Goal: Information Seeking & Learning: Learn about a topic

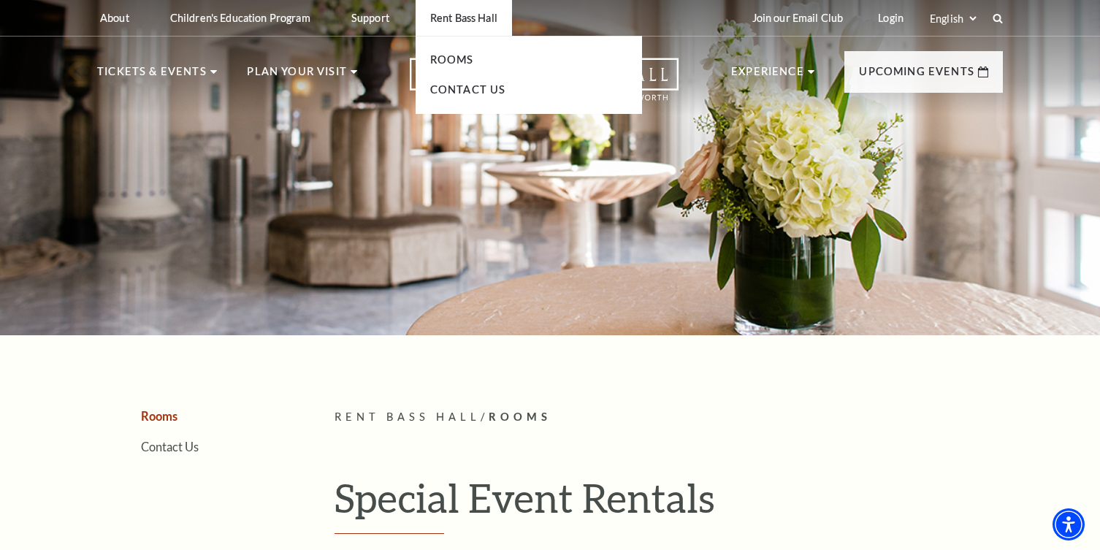
click at [459, 18] on p "Rent Bass Hall" at bounding box center [463, 18] width 67 height 12
click at [450, 61] on link "Rooms" at bounding box center [452, 59] width 44 height 12
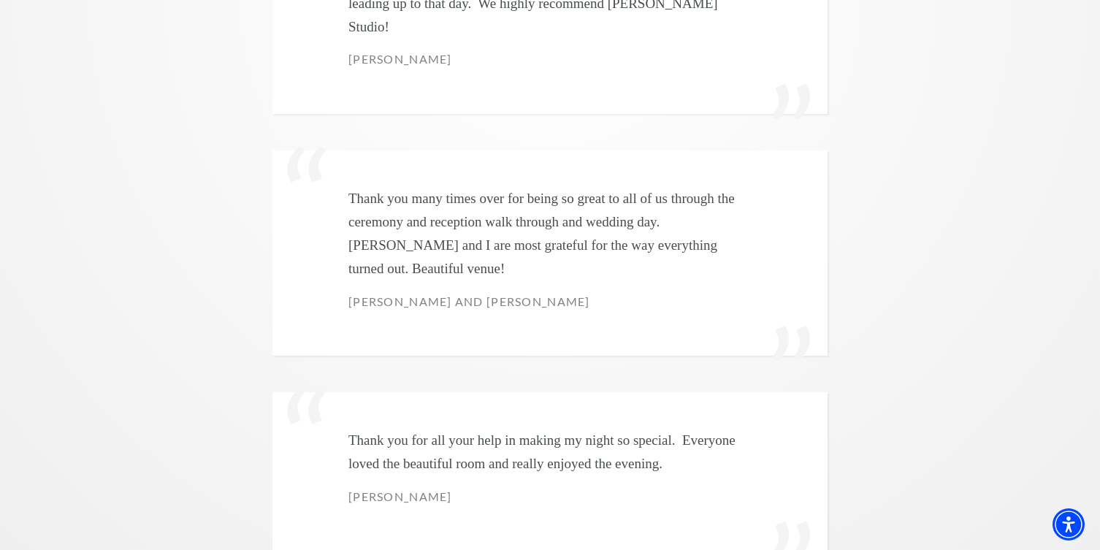
scroll to position [4282, 0]
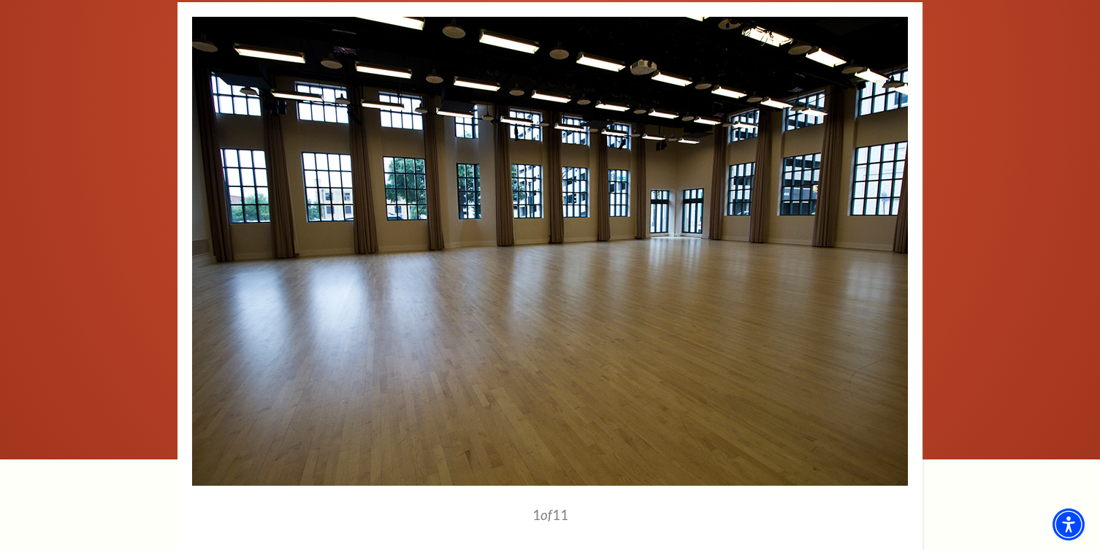
scroll to position [1814, 0]
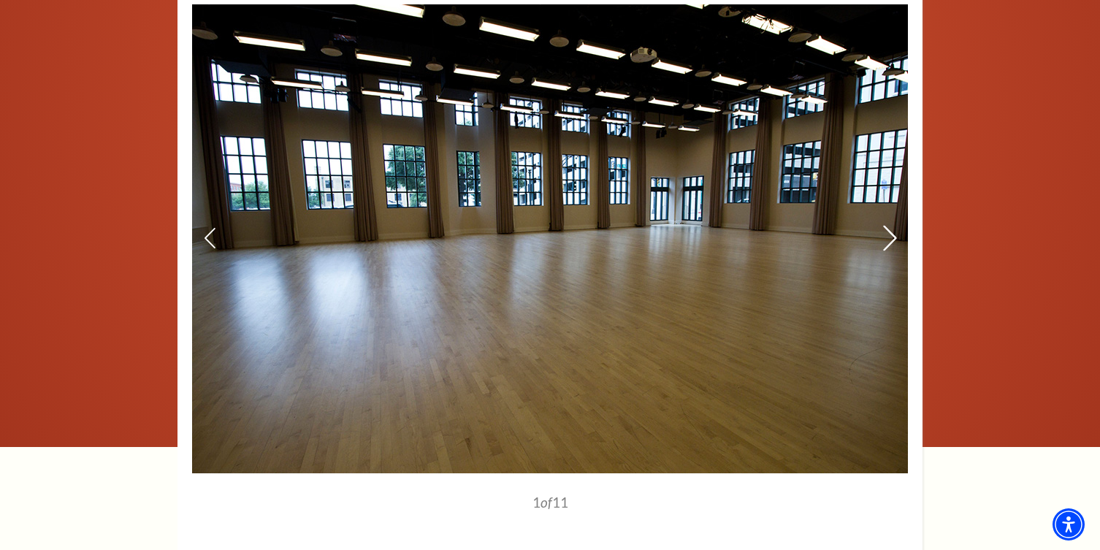
click at [887, 227] on icon at bounding box center [889, 238] width 15 height 26
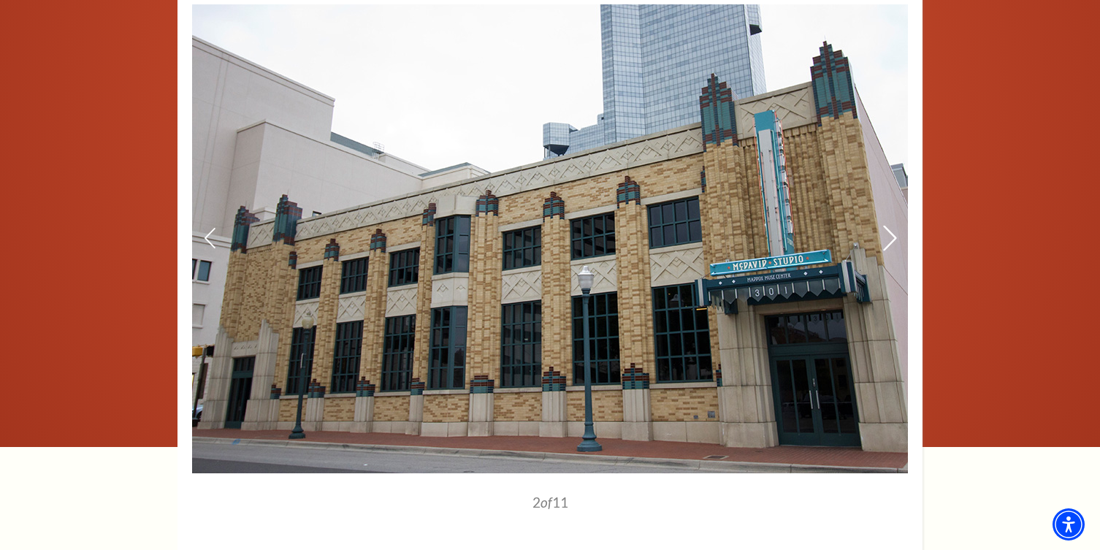
click at [889, 229] on icon at bounding box center [889, 238] width 15 height 26
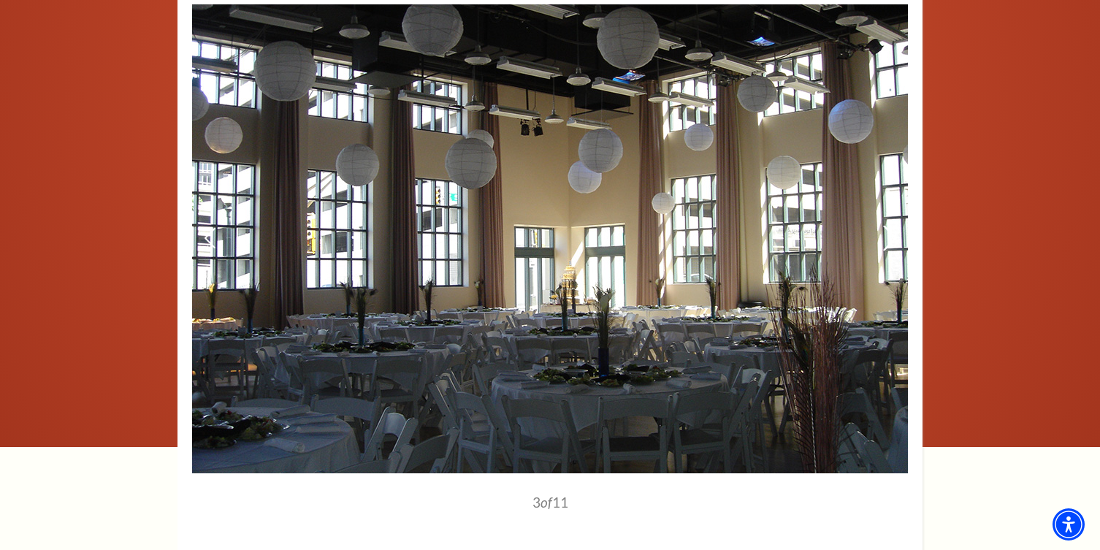
click at [889, 229] on icon at bounding box center [889, 238] width 15 height 26
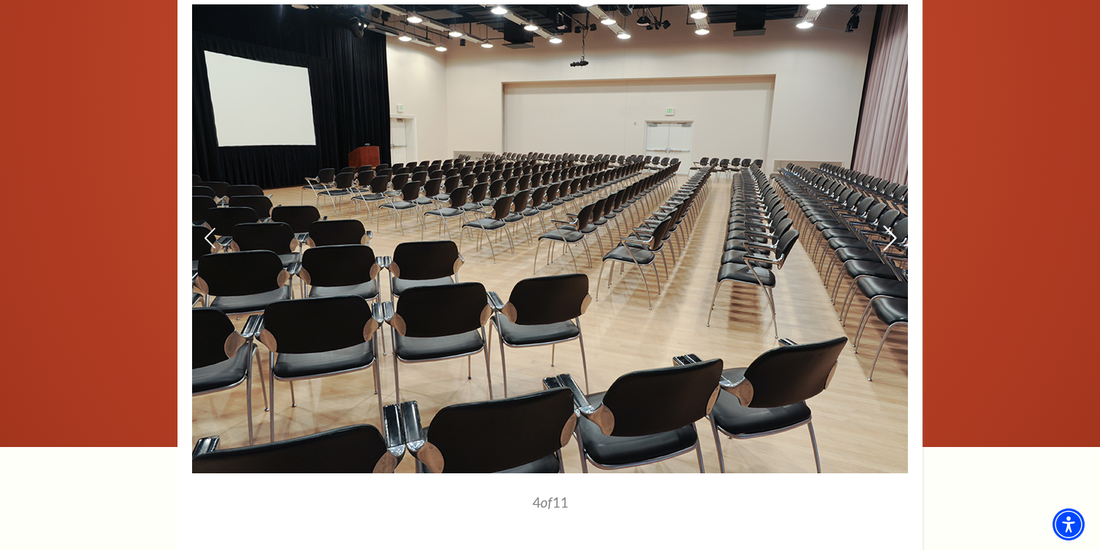
click at [889, 229] on icon at bounding box center [889, 238] width 15 height 26
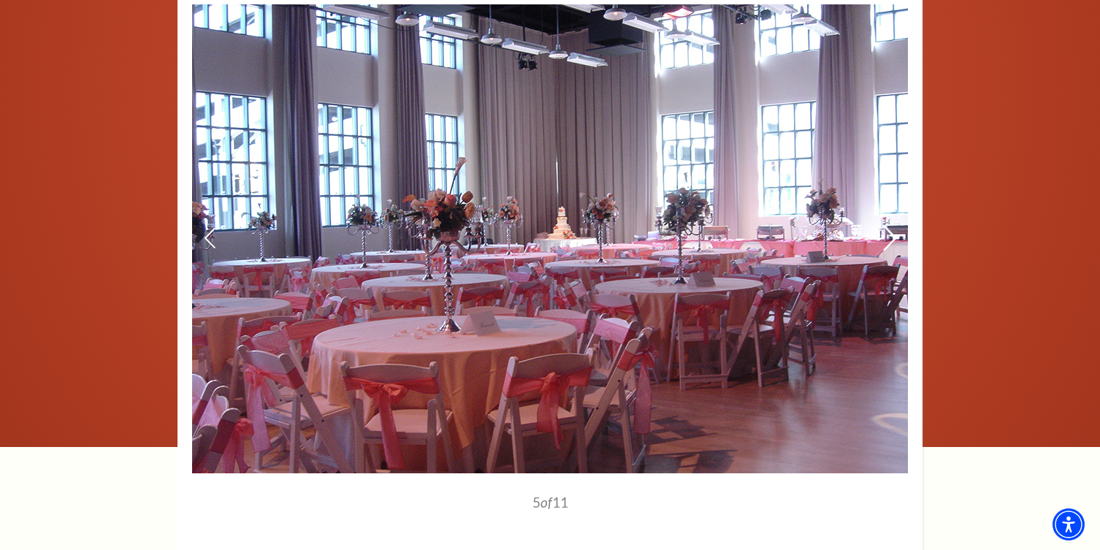
click at [889, 229] on icon at bounding box center [889, 238] width 15 height 26
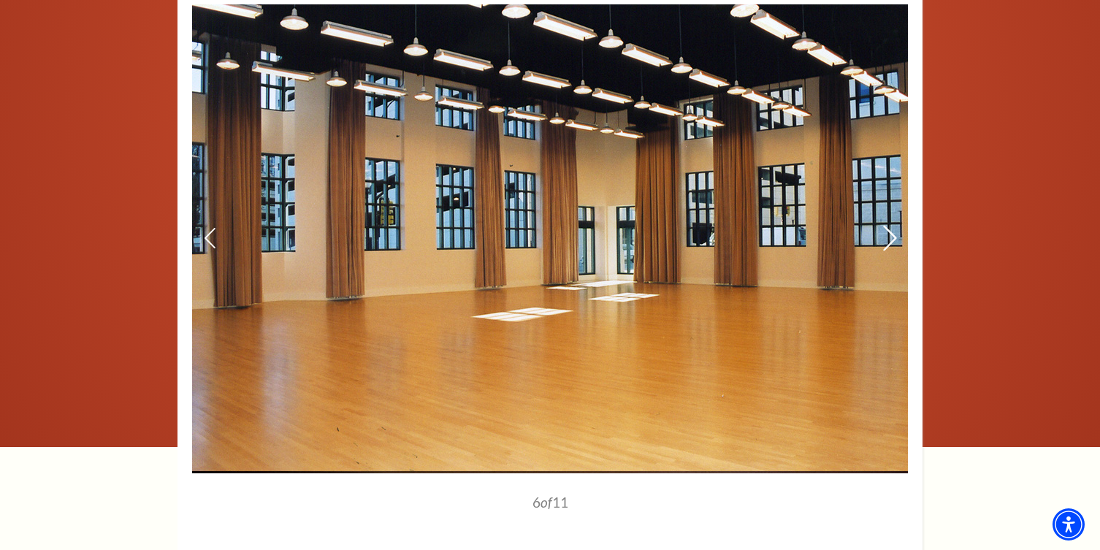
click at [889, 229] on icon at bounding box center [889, 238] width 15 height 26
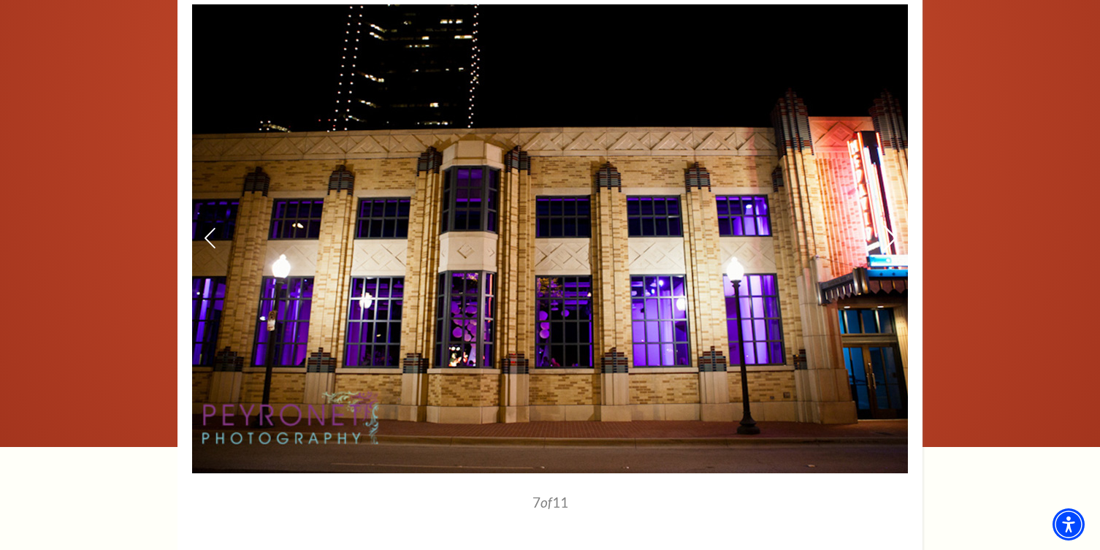
click at [889, 229] on icon at bounding box center [889, 238] width 15 height 26
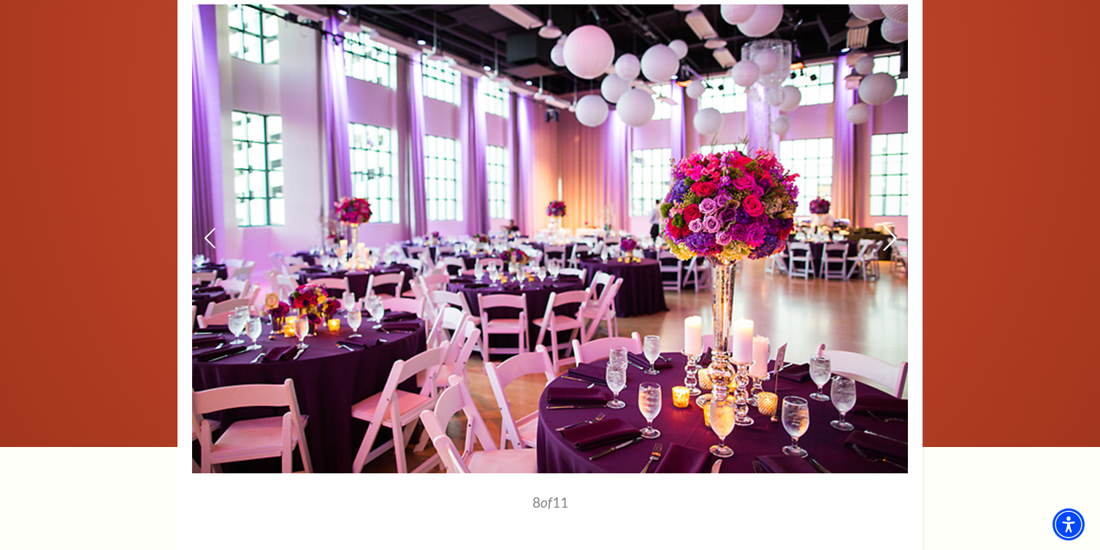
click at [889, 229] on icon at bounding box center [889, 238] width 15 height 26
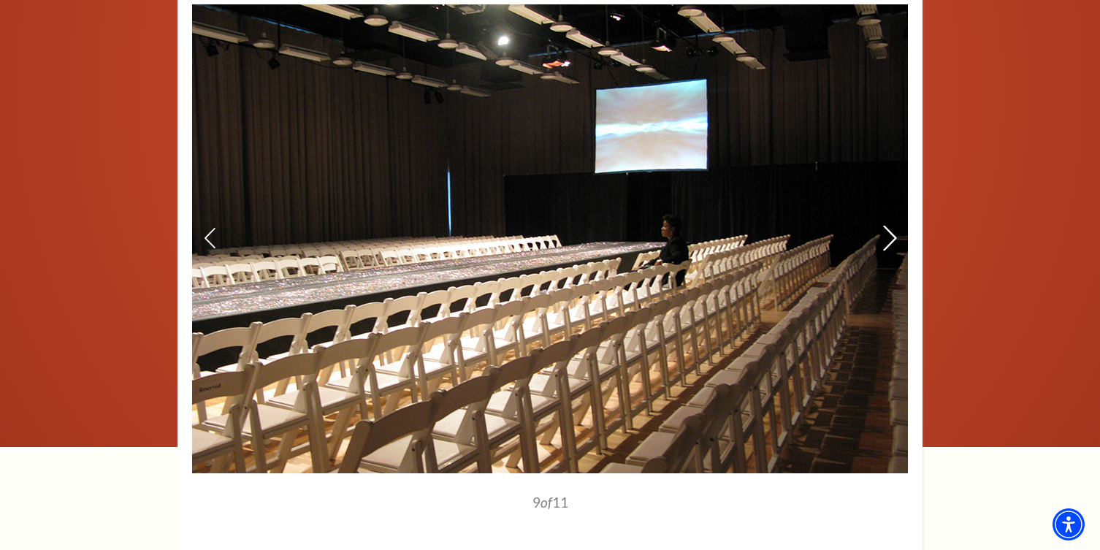
click at [889, 230] on use at bounding box center [889, 238] width 13 height 26
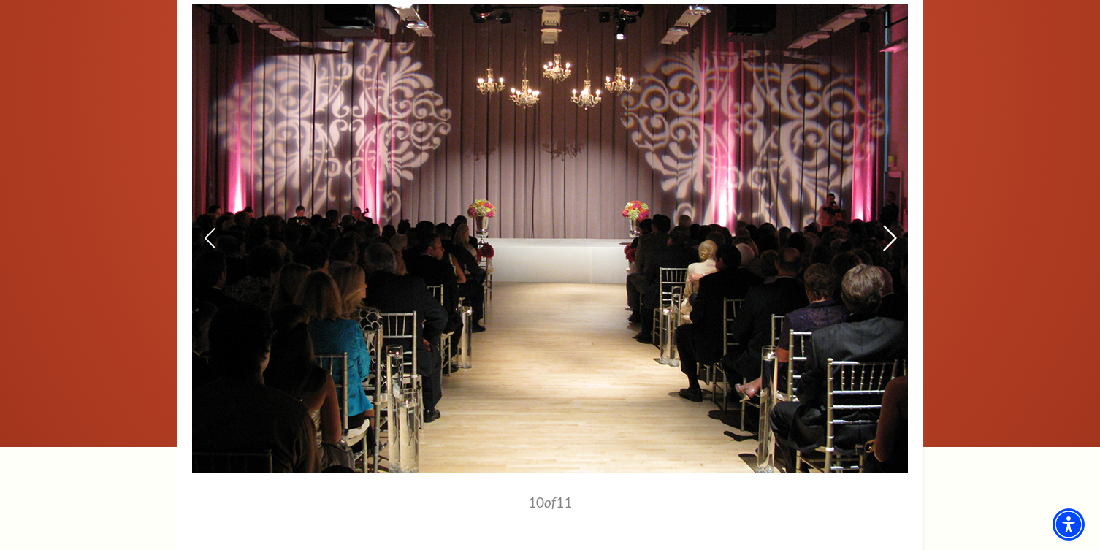
click at [889, 230] on use at bounding box center [889, 238] width 13 height 26
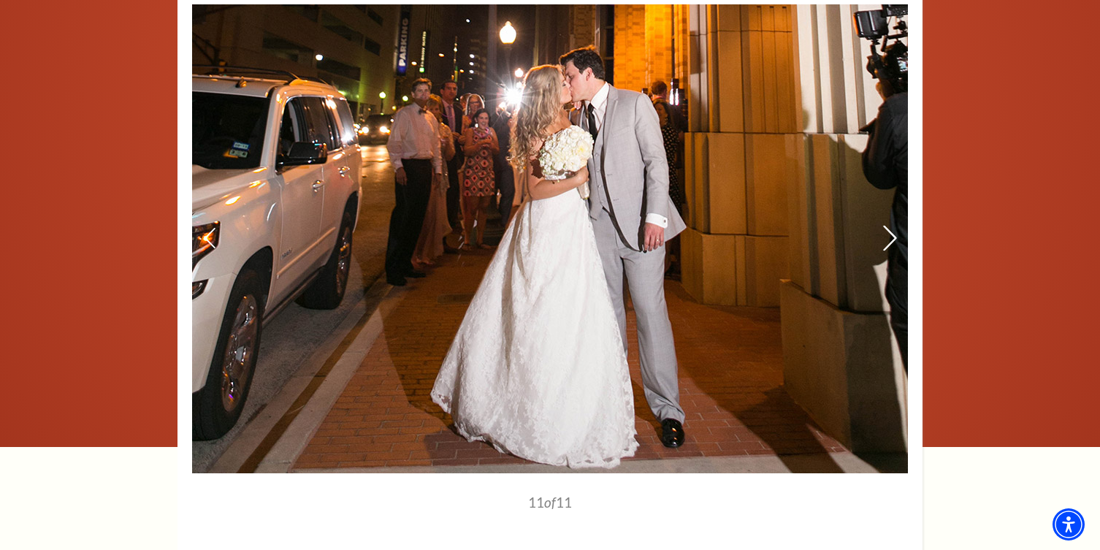
click at [889, 230] on icon at bounding box center [889, 238] width 15 height 26
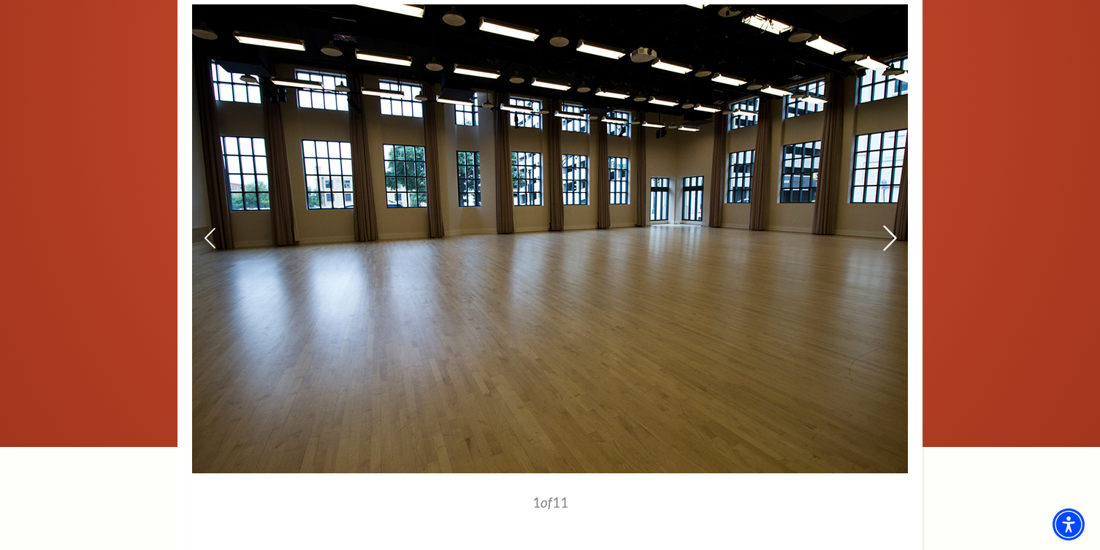
click at [890, 231] on use at bounding box center [889, 238] width 13 height 26
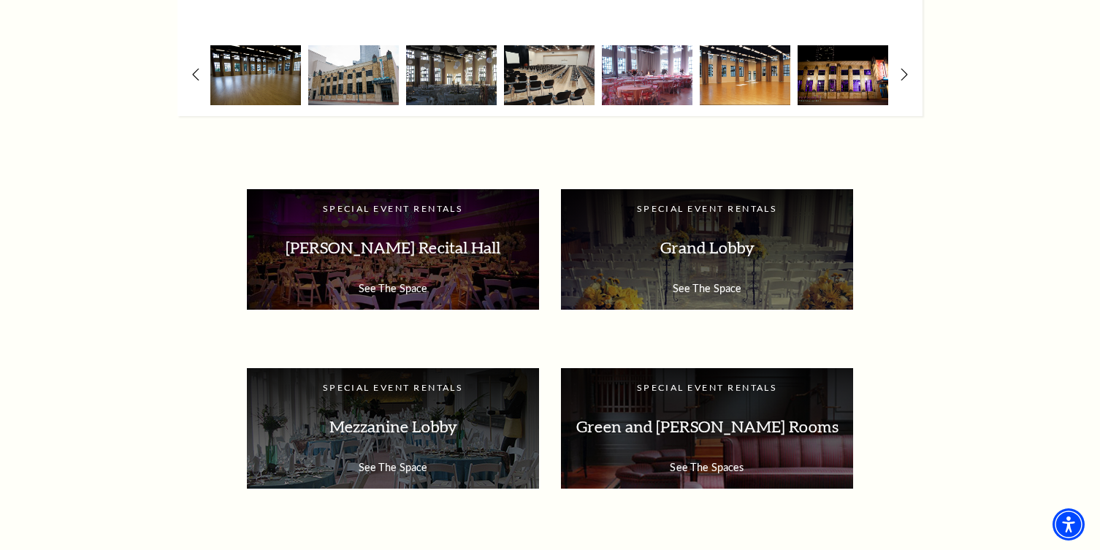
scroll to position [2344, 0]
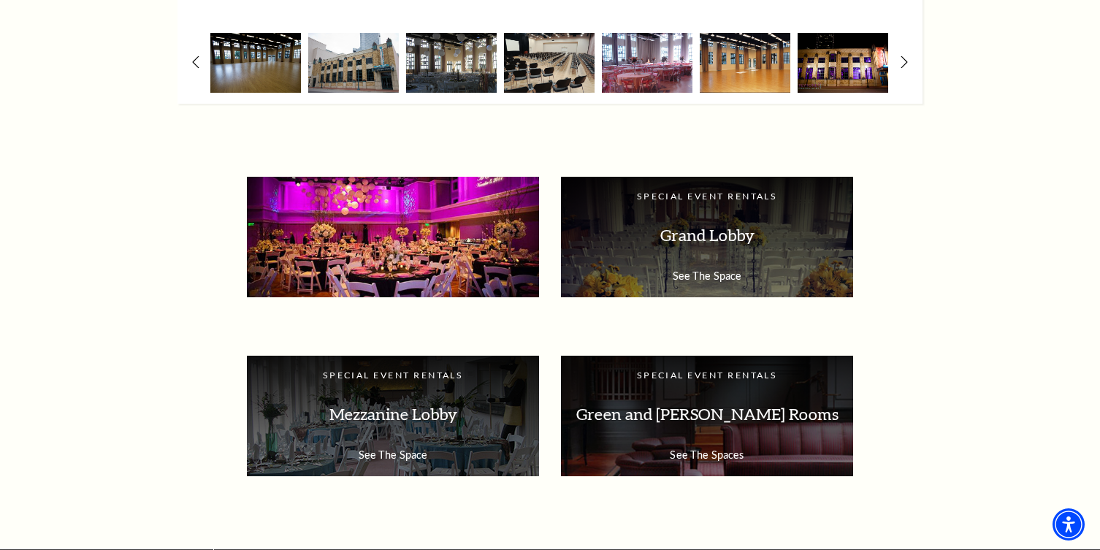
click at [517, 239] on p "[PERSON_NAME] Recital Hall" at bounding box center [392, 235] width 263 height 46
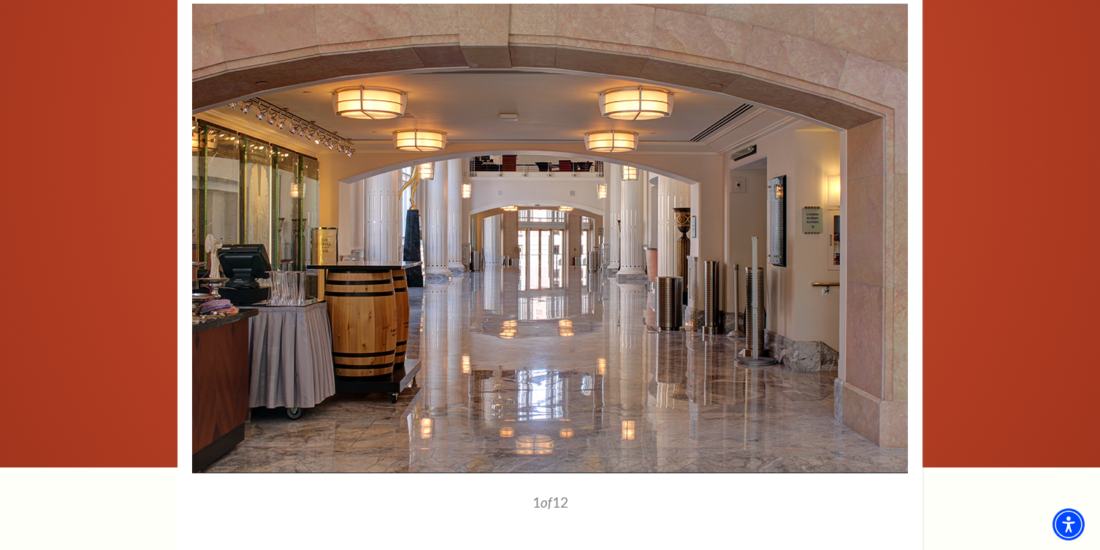
scroll to position [1468, 0]
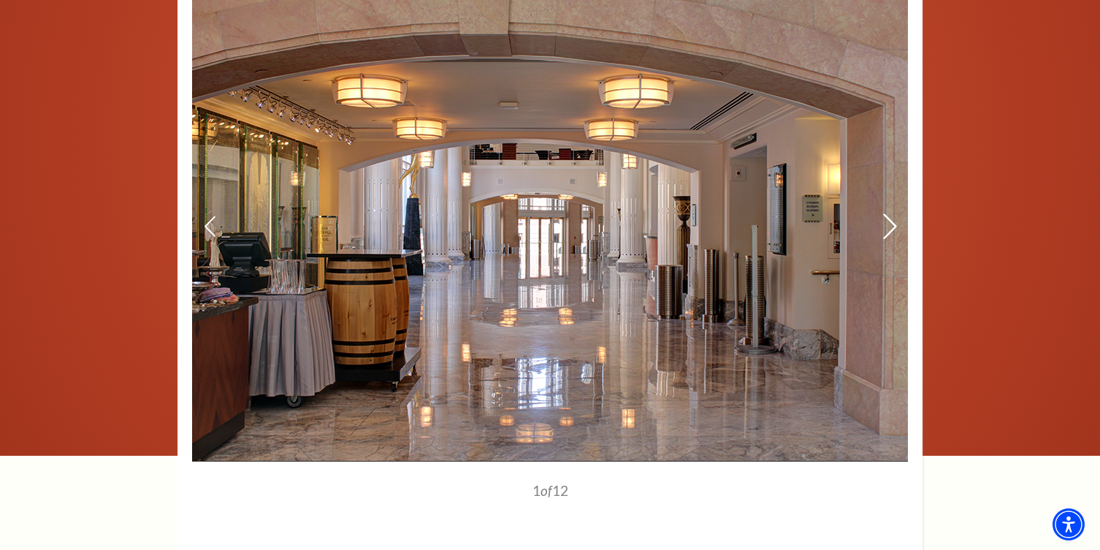
click at [887, 213] on use at bounding box center [889, 226] width 13 height 26
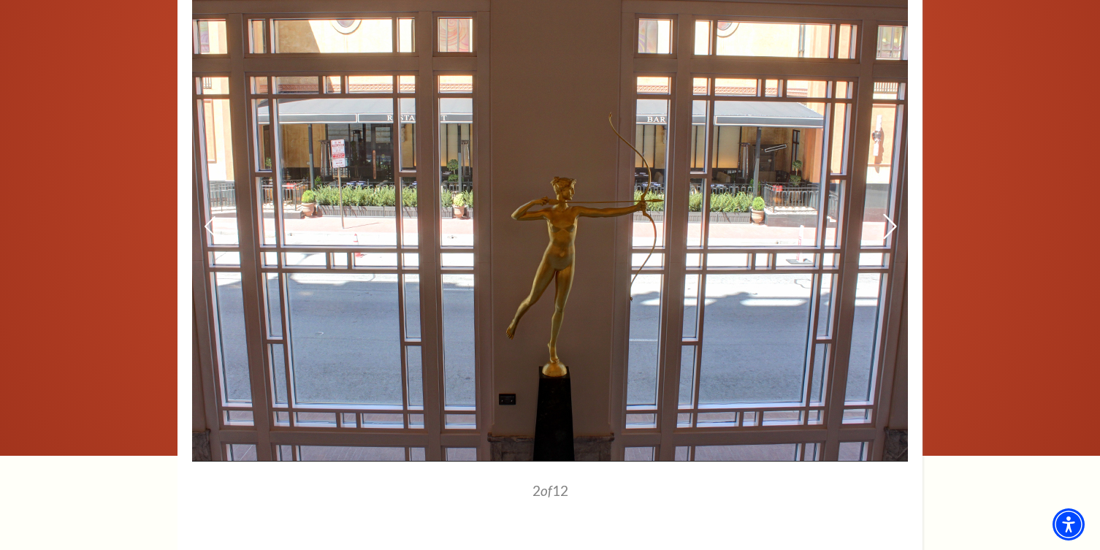
click at [888, 213] on use at bounding box center [889, 226] width 13 height 26
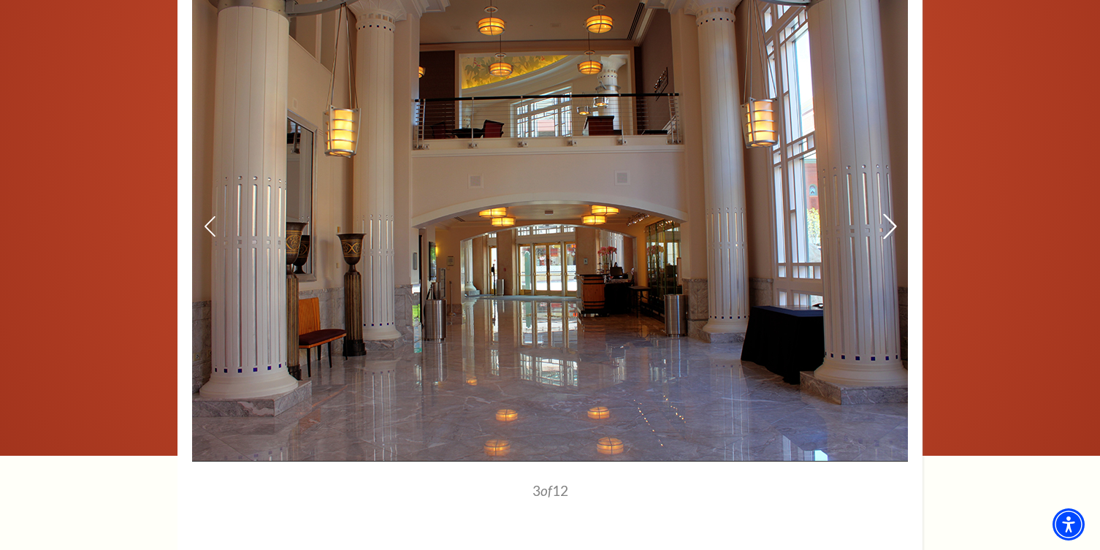
click at [888, 213] on use at bounding box center [889, 226] width 13 height 26
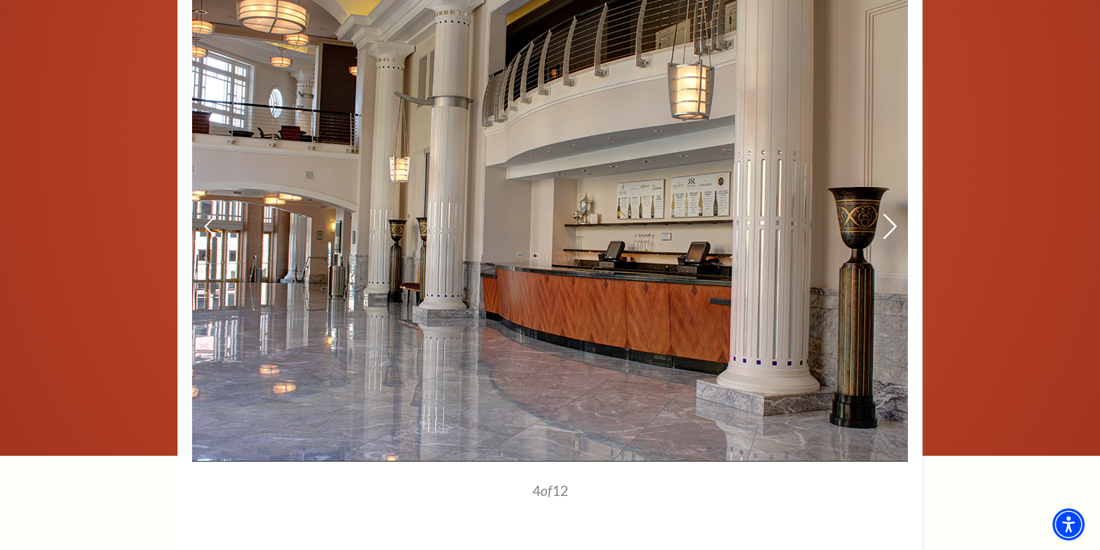
click at [888, 213] on use at bounding box center [889, 226] width 13 height 26
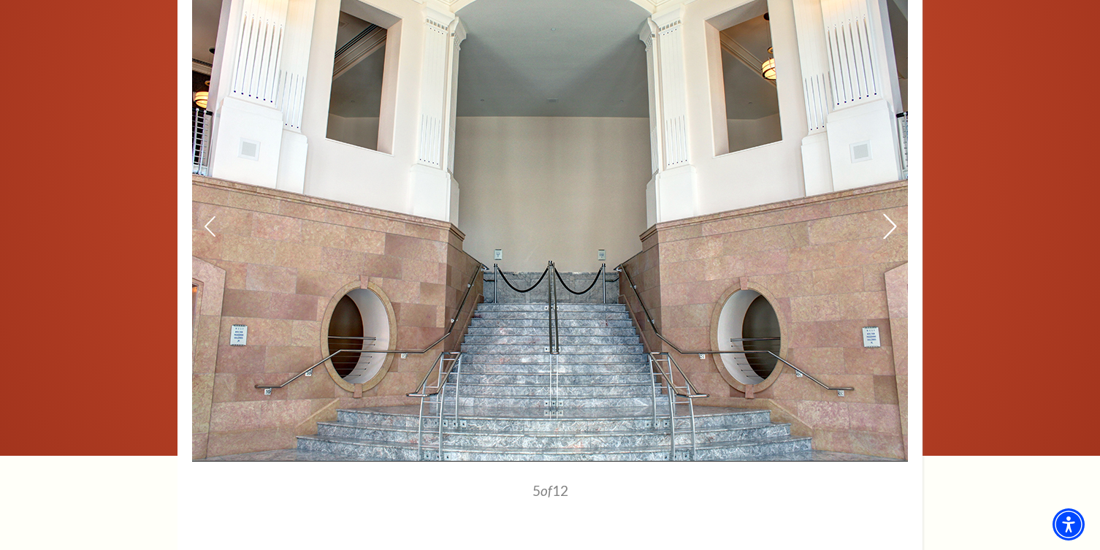
click at [888, 213] on use at bounding box center [889, 226] width 13 height 26
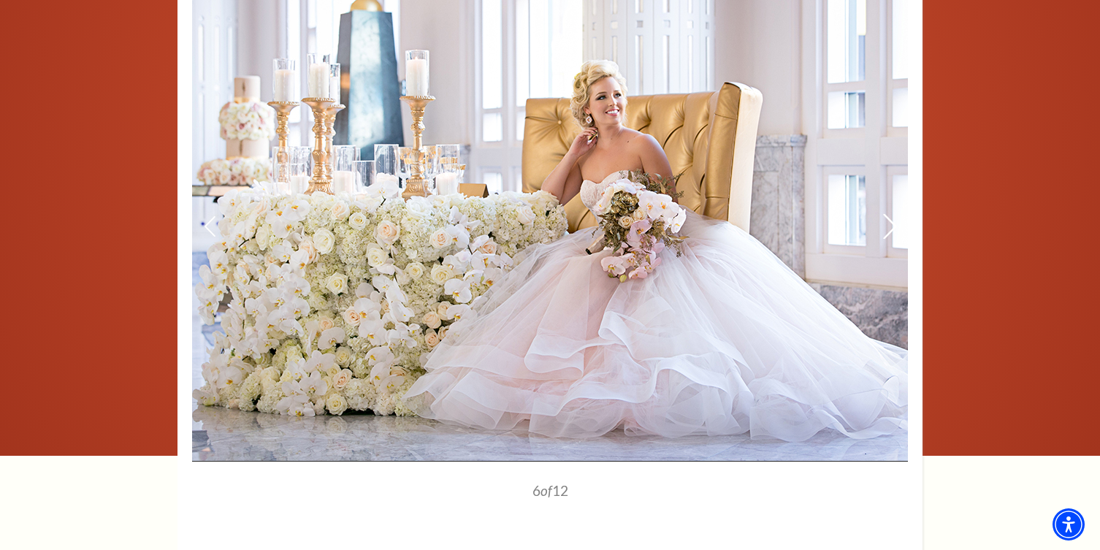
click at [888, 213] on use at bounding box center [889, 226] width 13 height 26
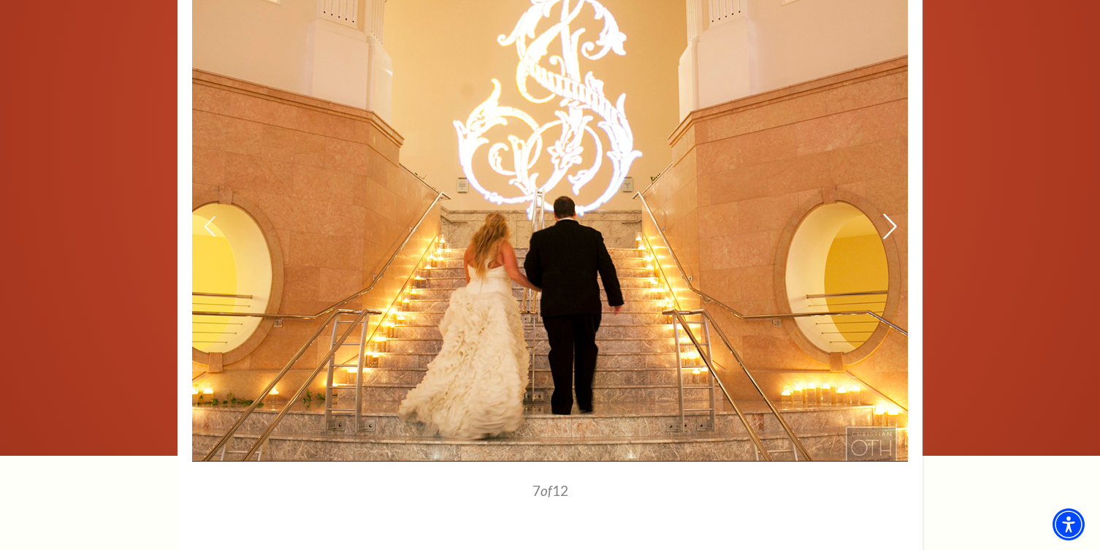
click at [889, 213] on icon at bounding box center [889, 226] width 15 height 26
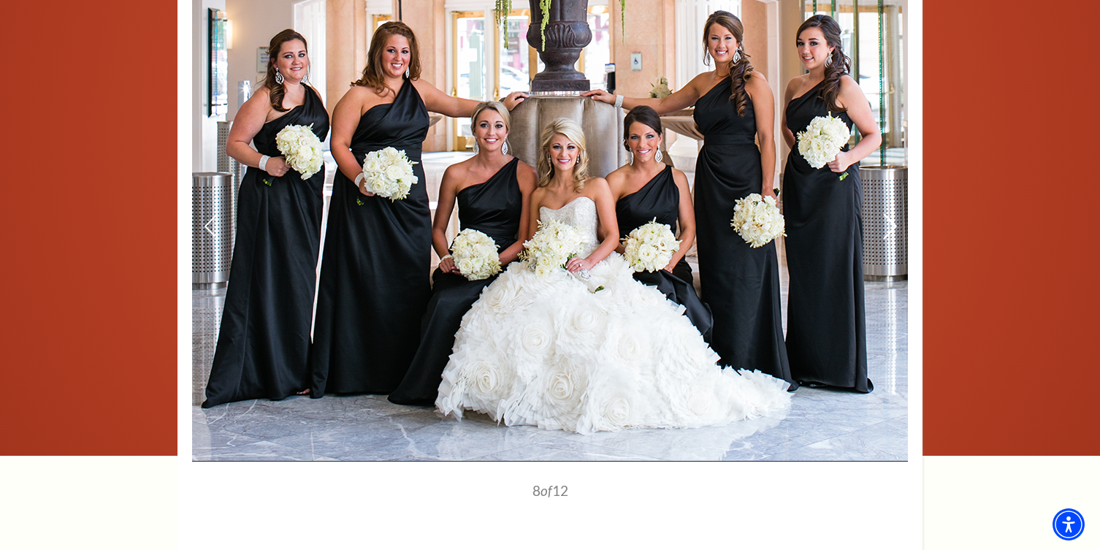
click at [889, 213] on icon at bounding box center [889, 226] width 15 height 26
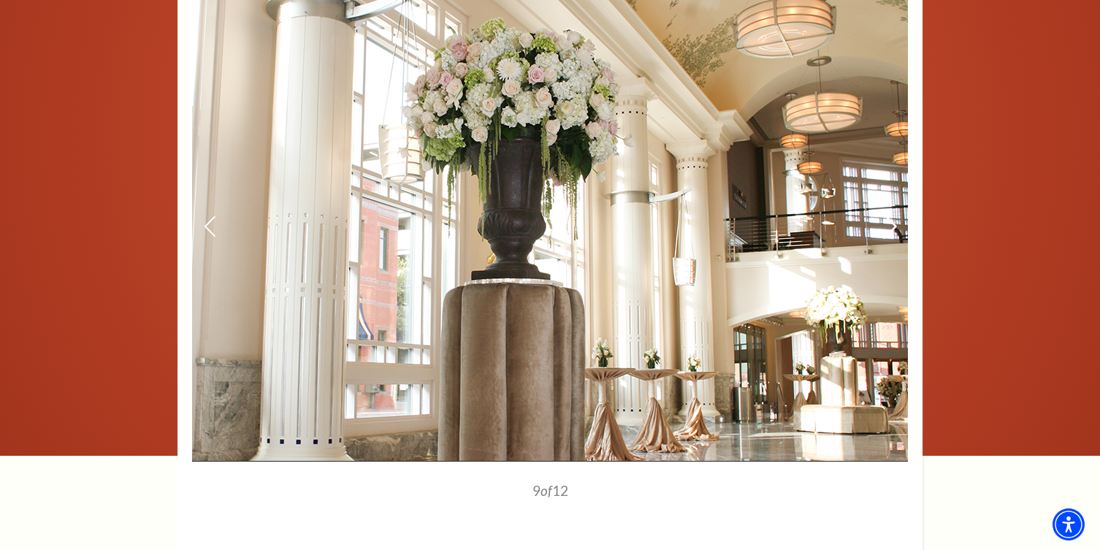
click at [889, 213] on icon at bounding box center [889, 226] width 15 height 26
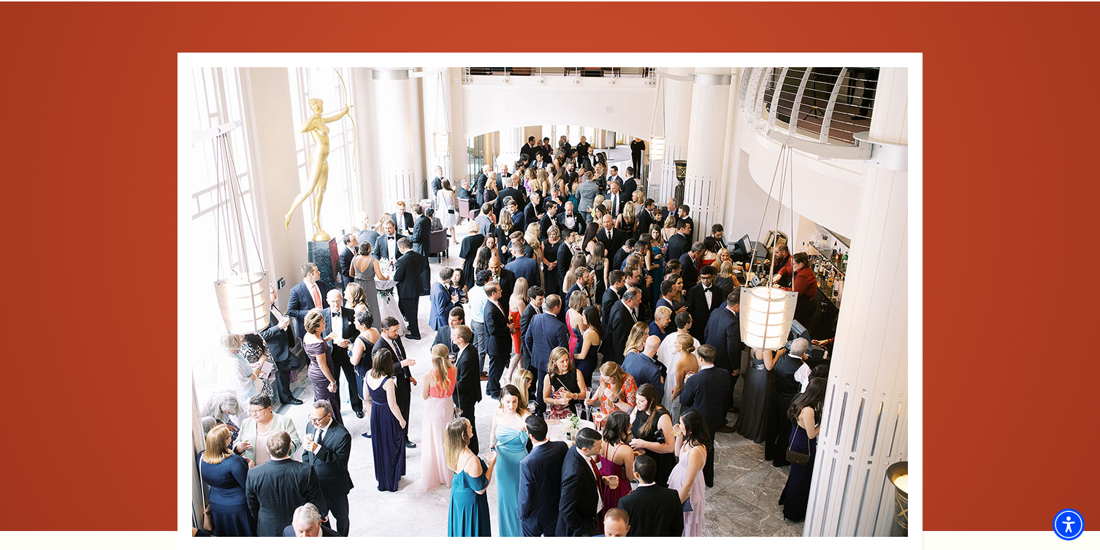
scroll to position [1370, 0]
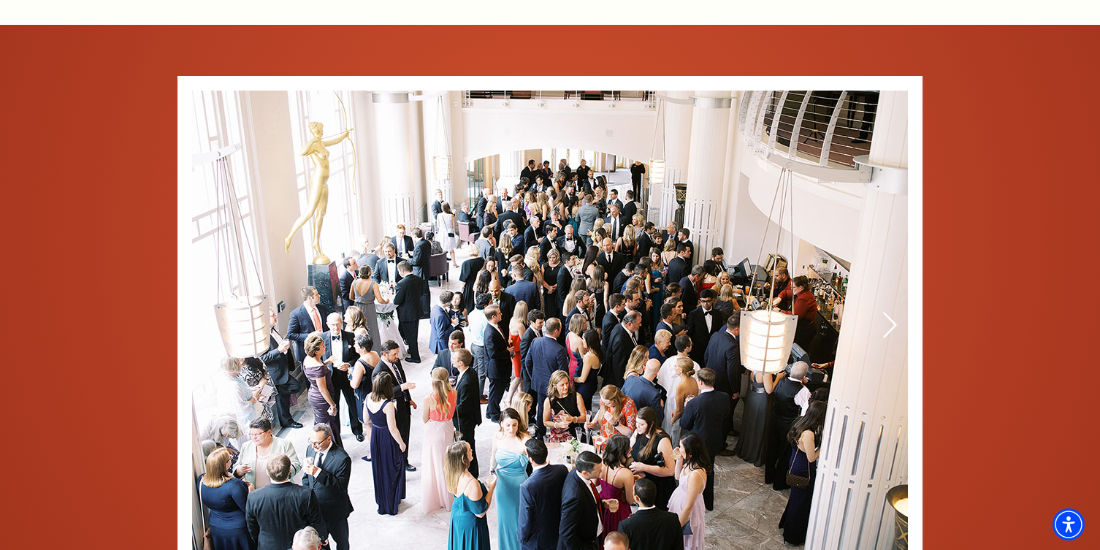
click at [889, 312] on icon at bounding box center [889, 325] width 15 height 26
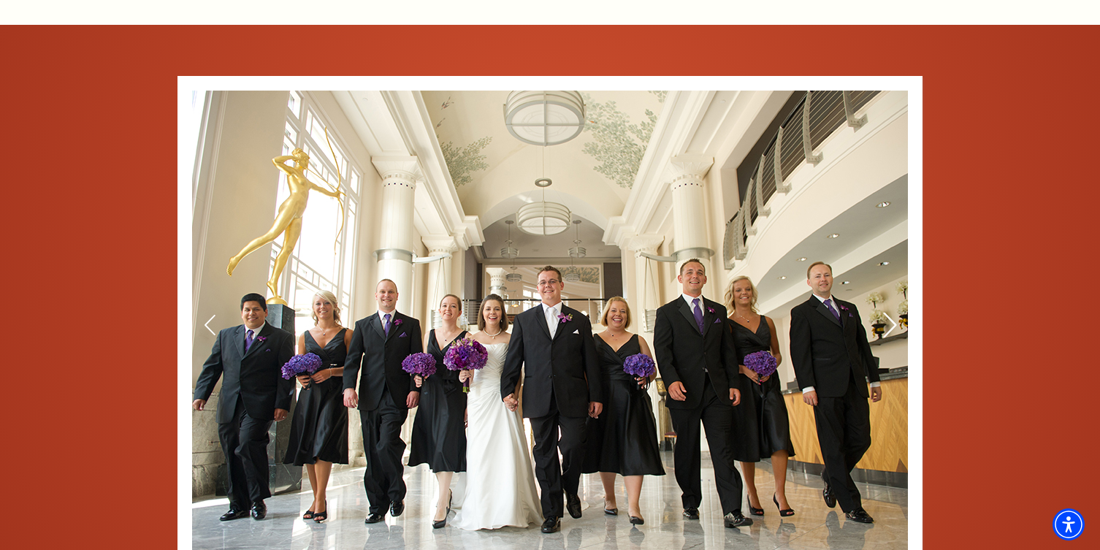
click at [890, 312] on icon at bounding box center [889, 325] width 15 height 26
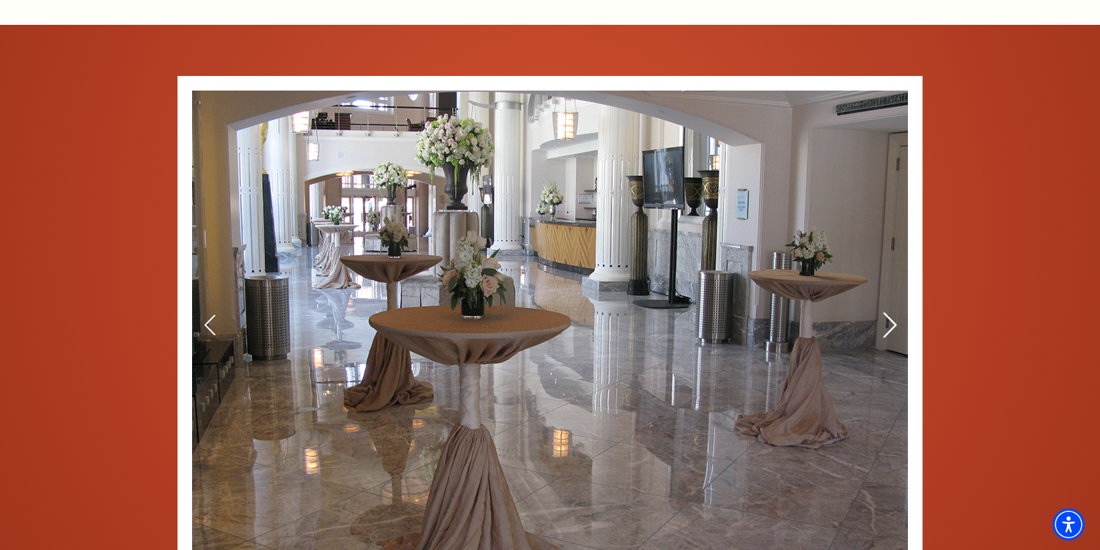
click at [890, 312] on icon at bounding box center [889, 325] width 15 height 26
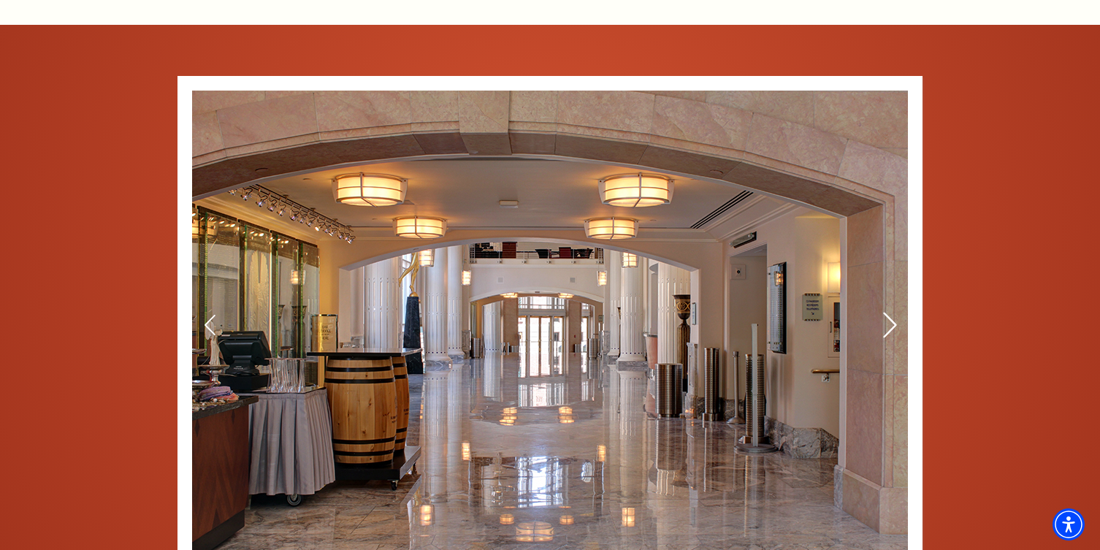
click at [890, 312] on icon at bounding box center [889, 325] width 15 height 26
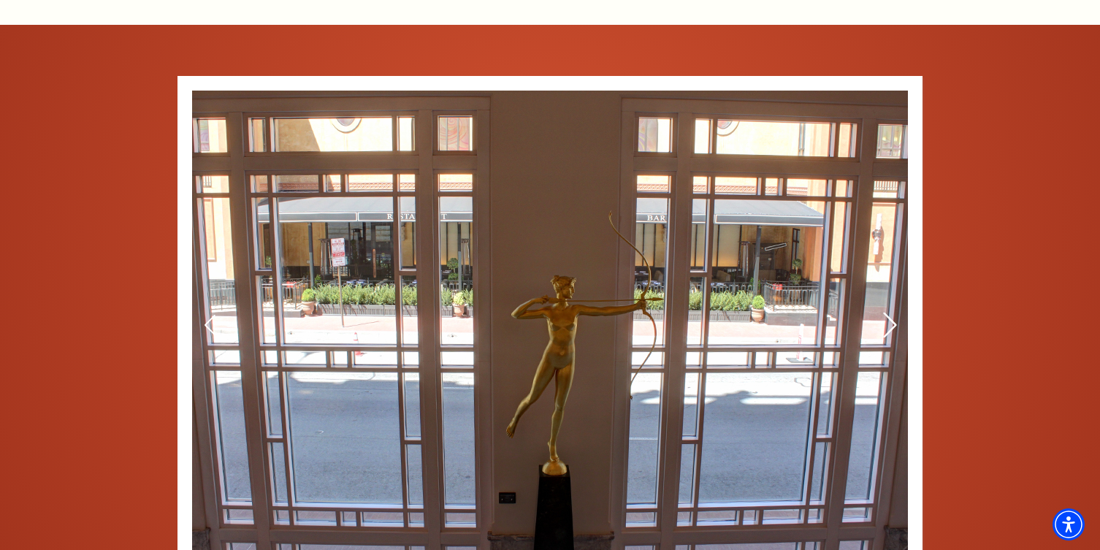
click at [891, 312] on icon at bounding box center [889, 325] width 15 height 26
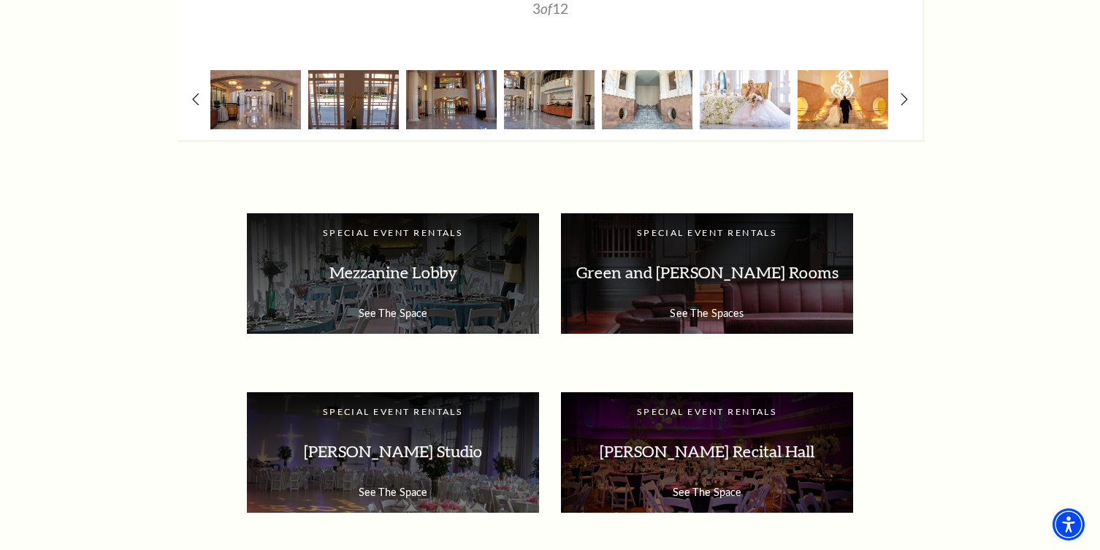
scroll to position [1954, 0]
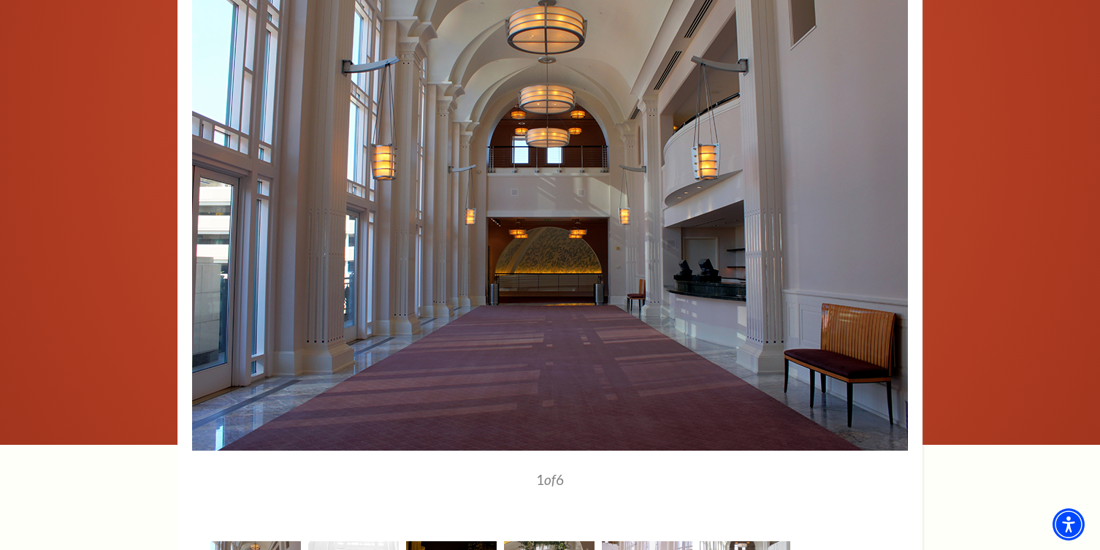
scroll to position [1464, 0]
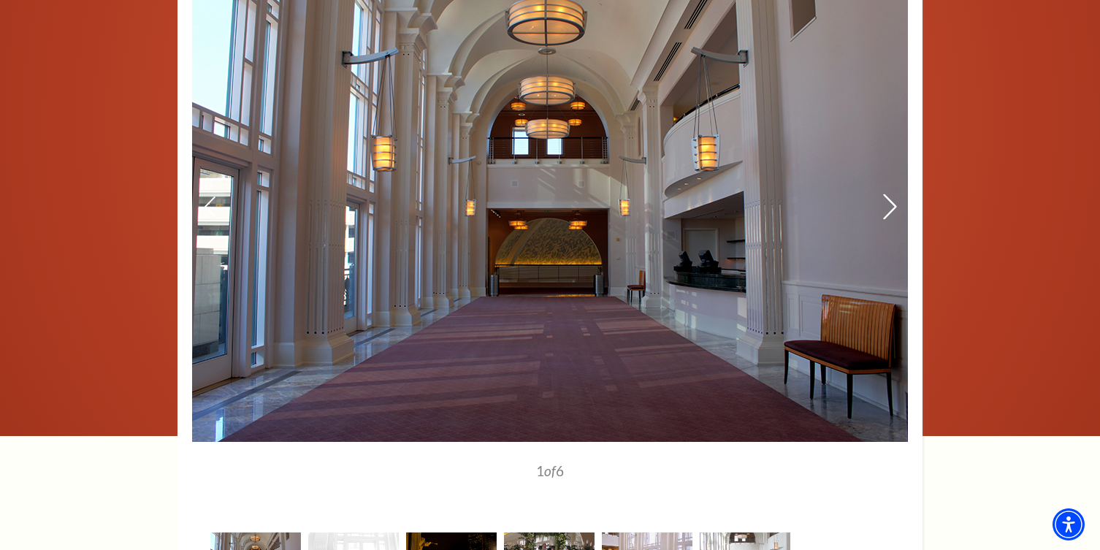
click at [889, 204] on icon at bounding box center [889, 207] width 15 height 26
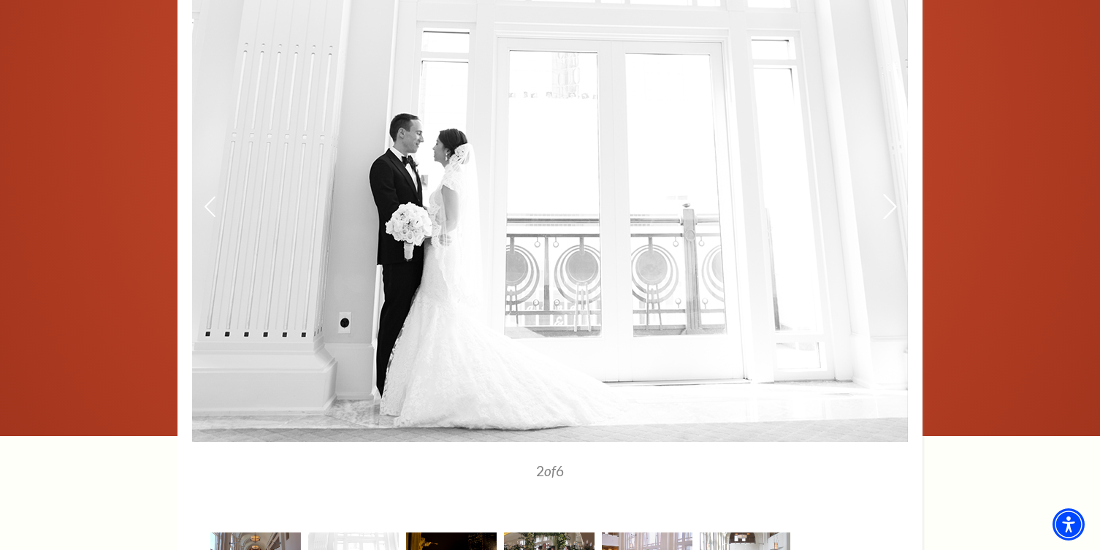
click at [889, 204] on icon at bounding box center [889, 207] width 15 height 26
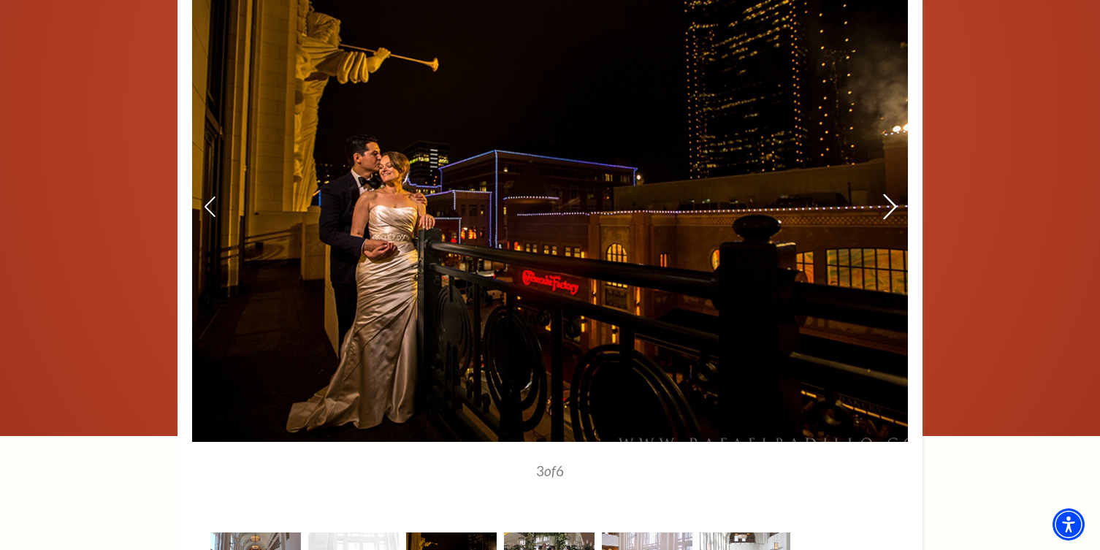
click at [889, 204] on icon at bounding box center [889, 207] width 15 height 26
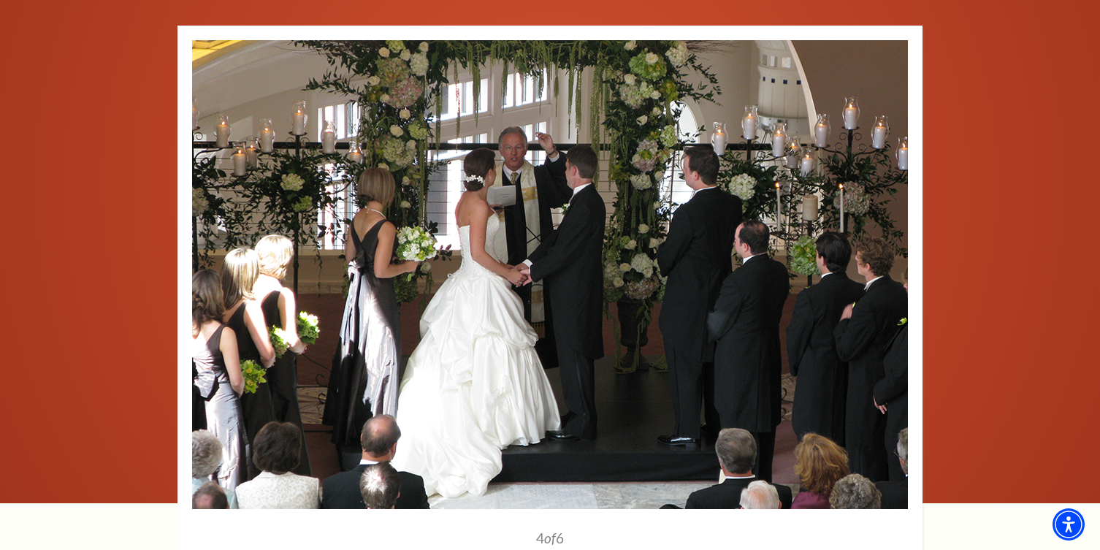
scroll to position [1401, 0]
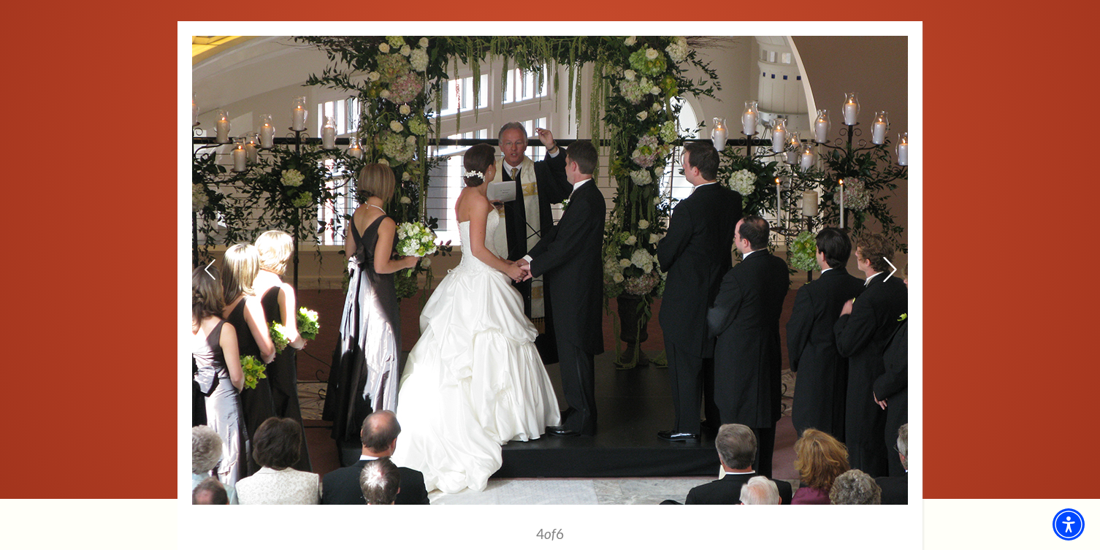
click at [887, 267] on icon at bounding box center [889, 270] width 15 height 26
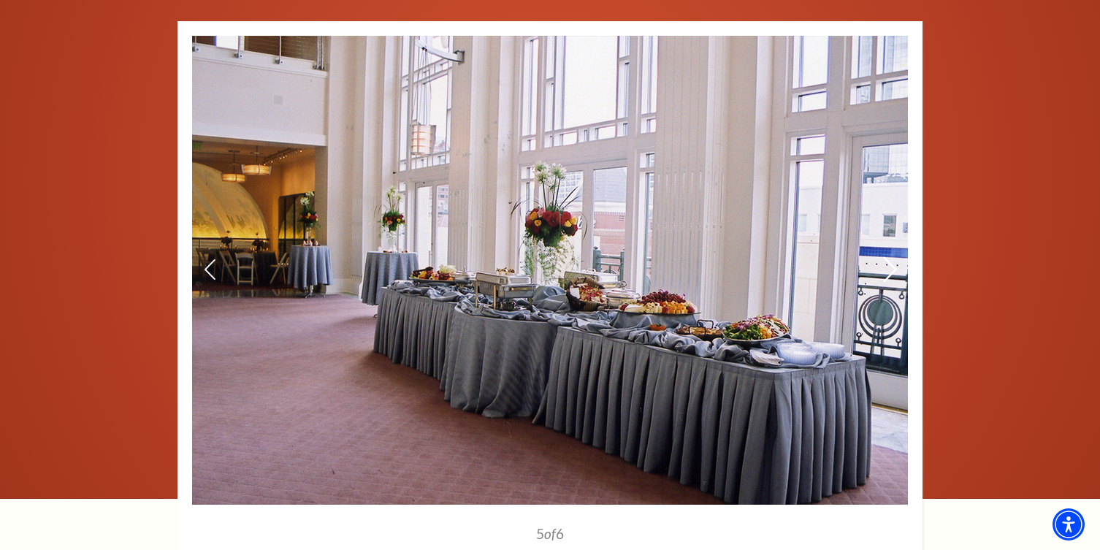
click at [887, 267] on icon at bounding box center [889, 270] width 15 height 26
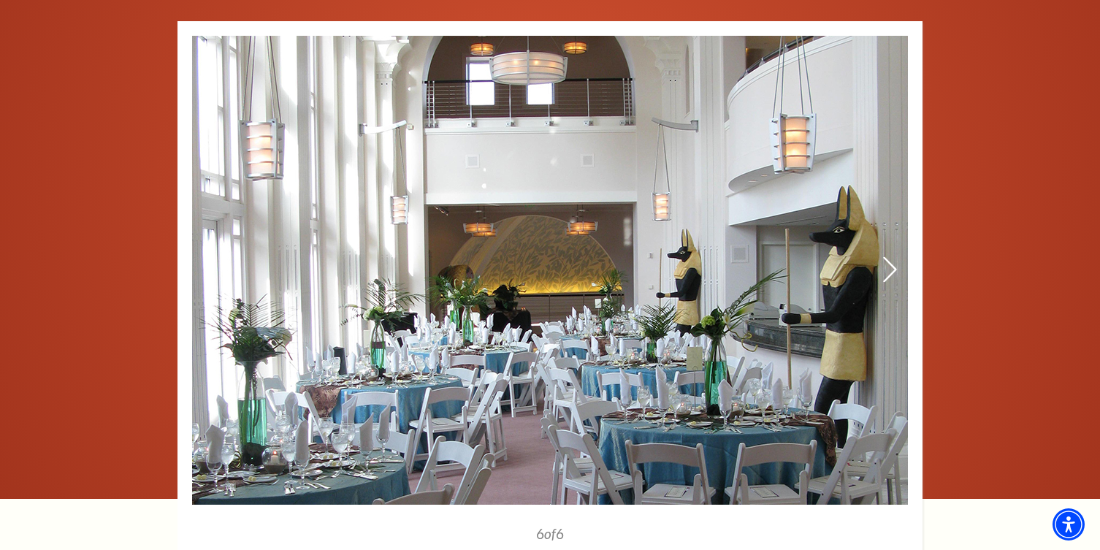
click at [887, 267] on icon at bounding box center [889, 270] width 15 height 26
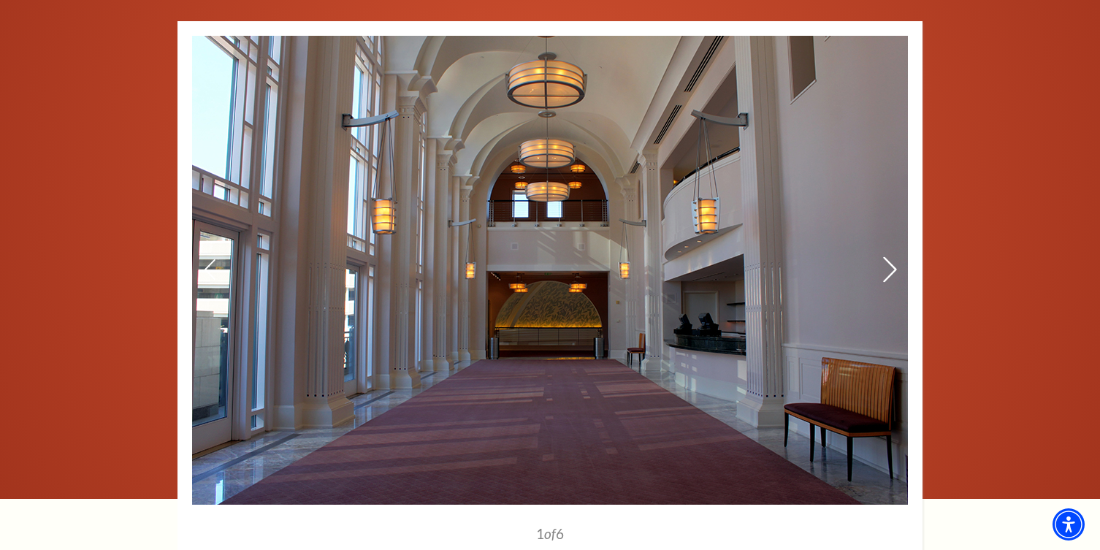
click at [887, 267] on icon at bounding box center [889, 270] width 15 height 26
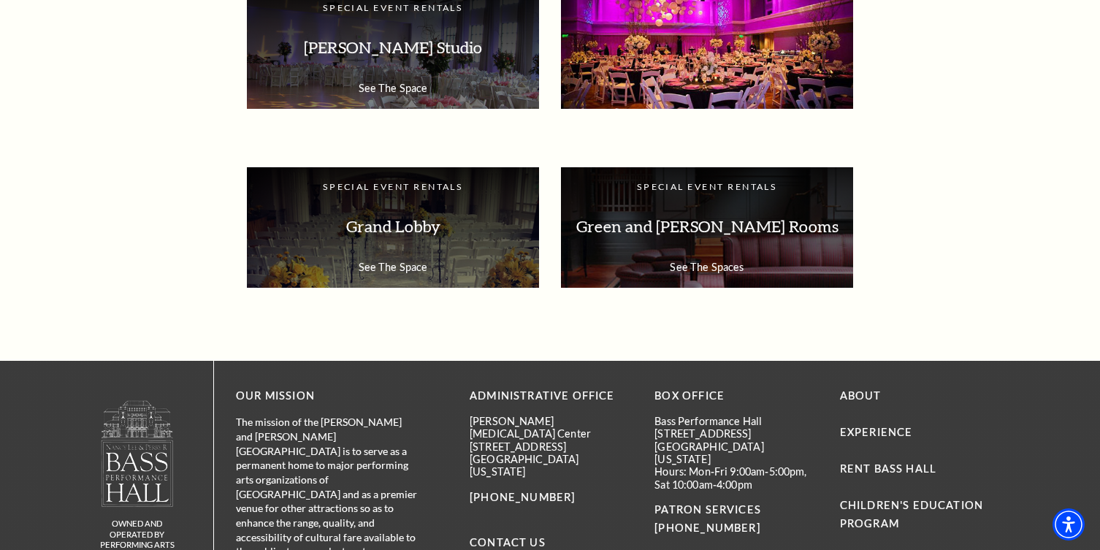
scroll to position [2155, 0]
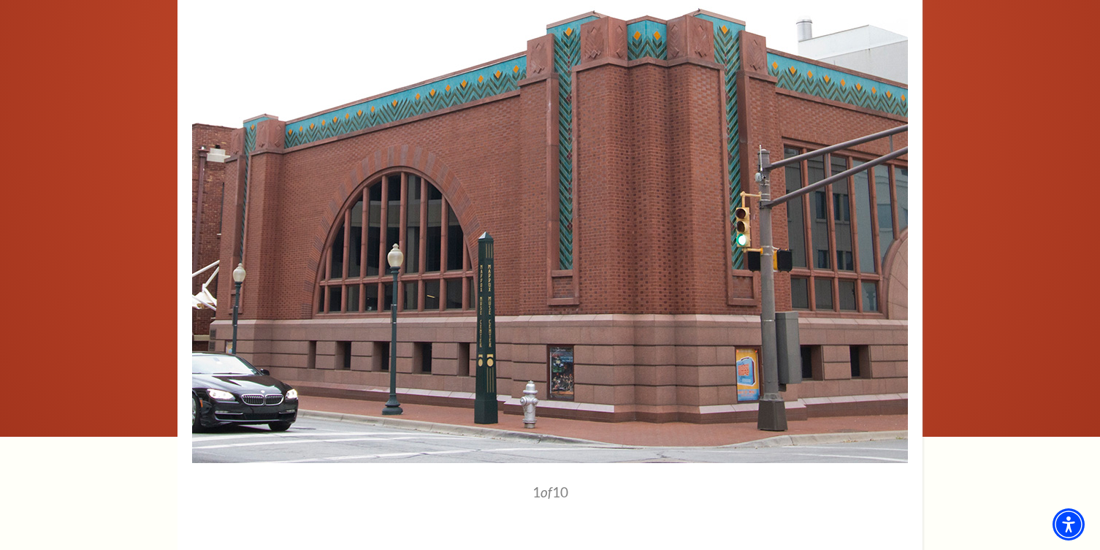
scroll to position [1834, 0]
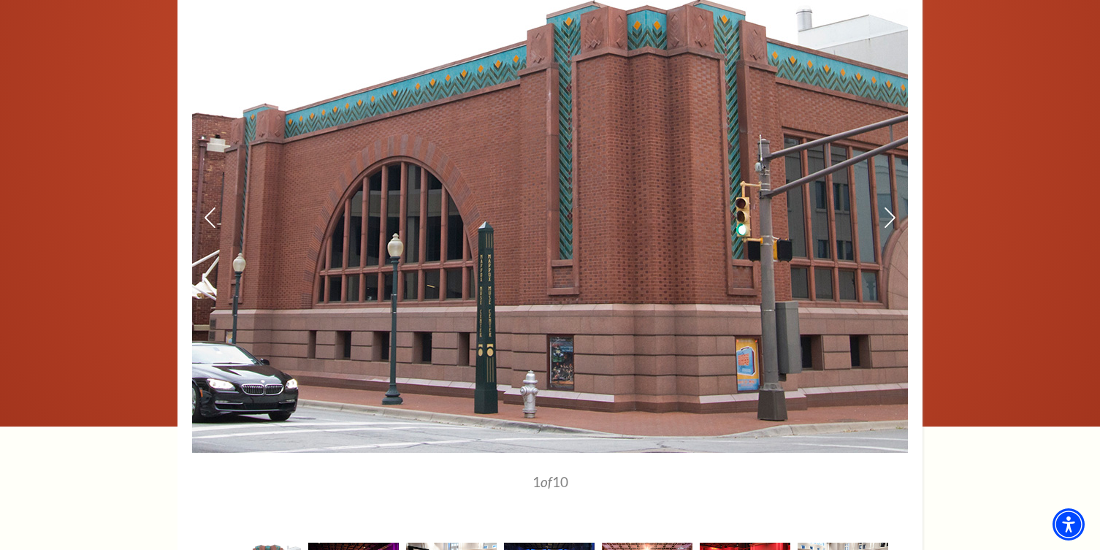
click at [897, 225] on img at bounding box center [550, 218] width 716 height 469
click at [894, 221] on icon at bounding box center [889, 217] width 15 height 26
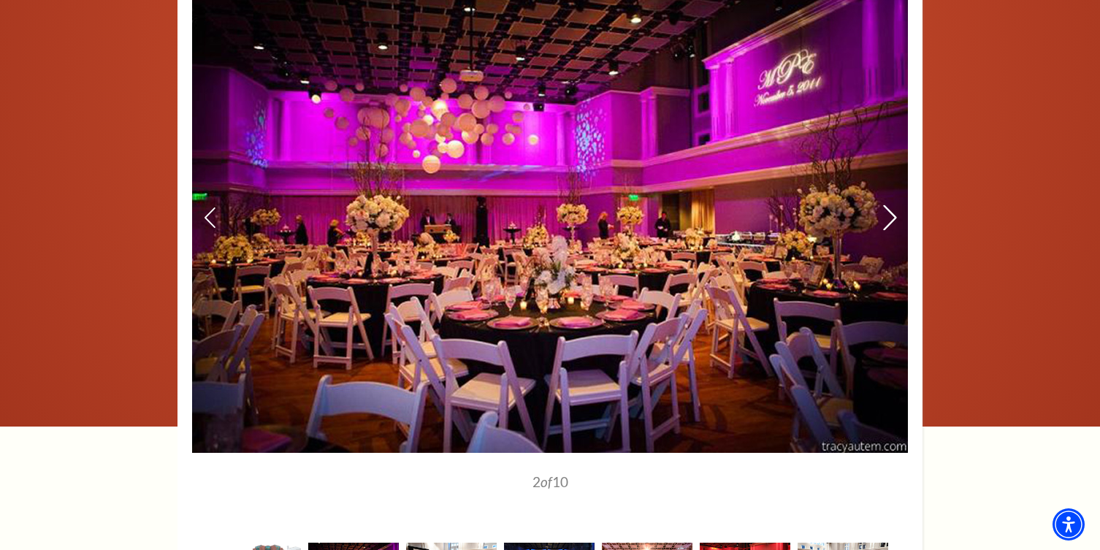
click at [894, 221] on icon at bounding box center [889, 217] width 15 height 26
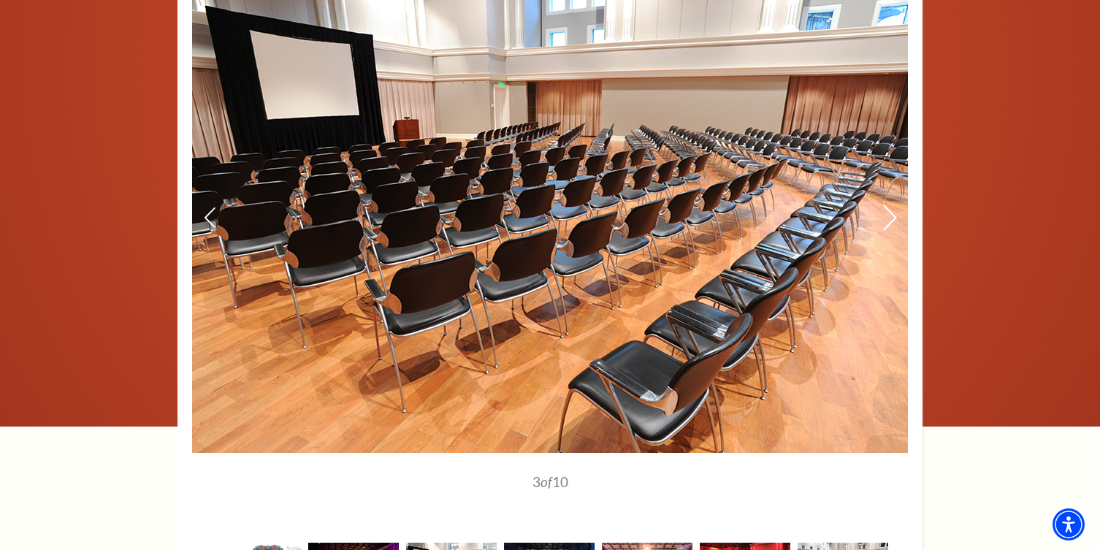
click at [894, 221] on icon at bounding box center [889, 217] width 15 height 26
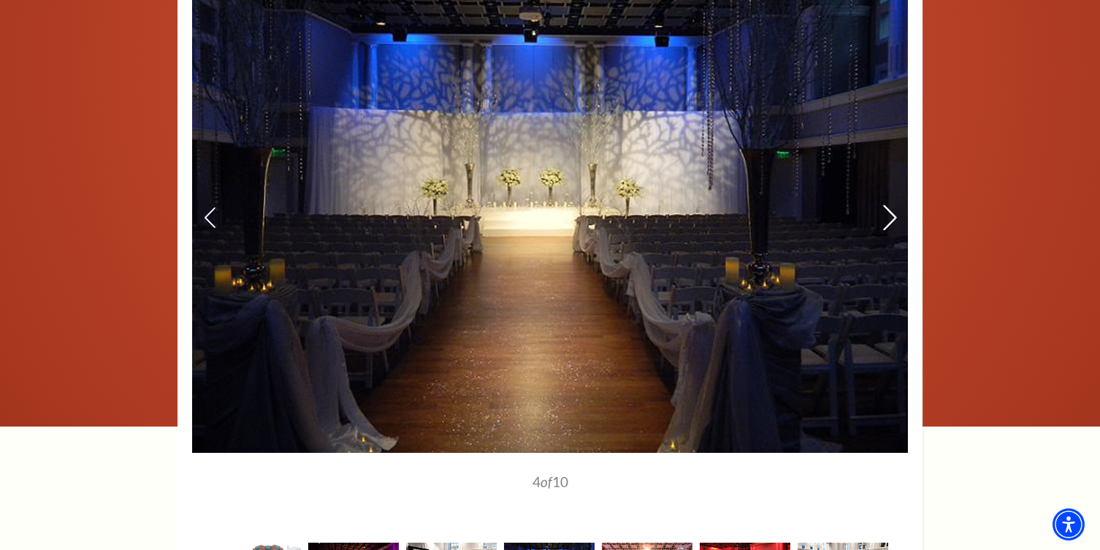
click at [894, 220] on icon at bounding box center [889, 217] width 15 height 26
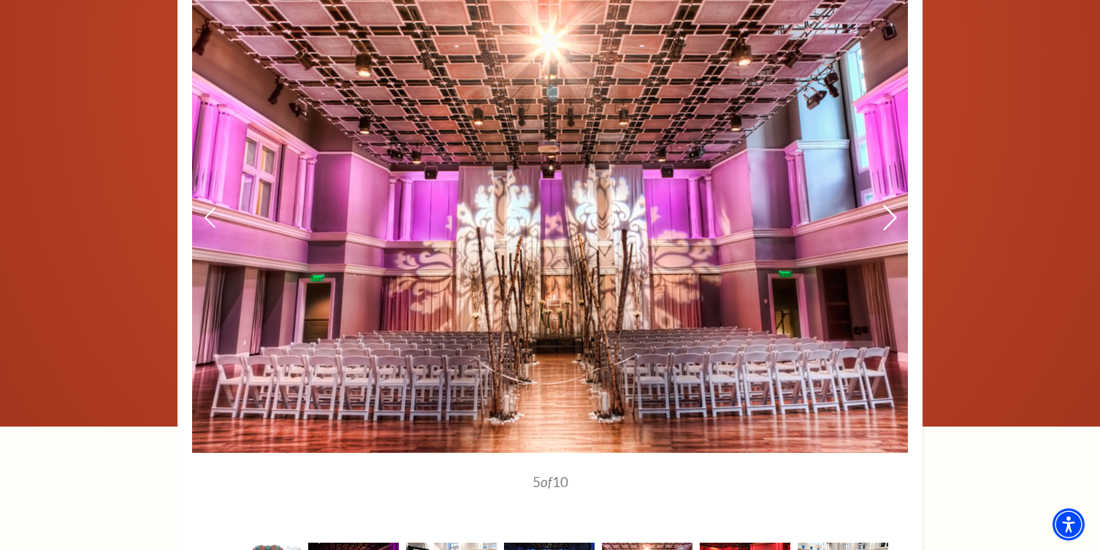
click at [894, 220] on icon at bounding box center [889, 217] width 15 height 26
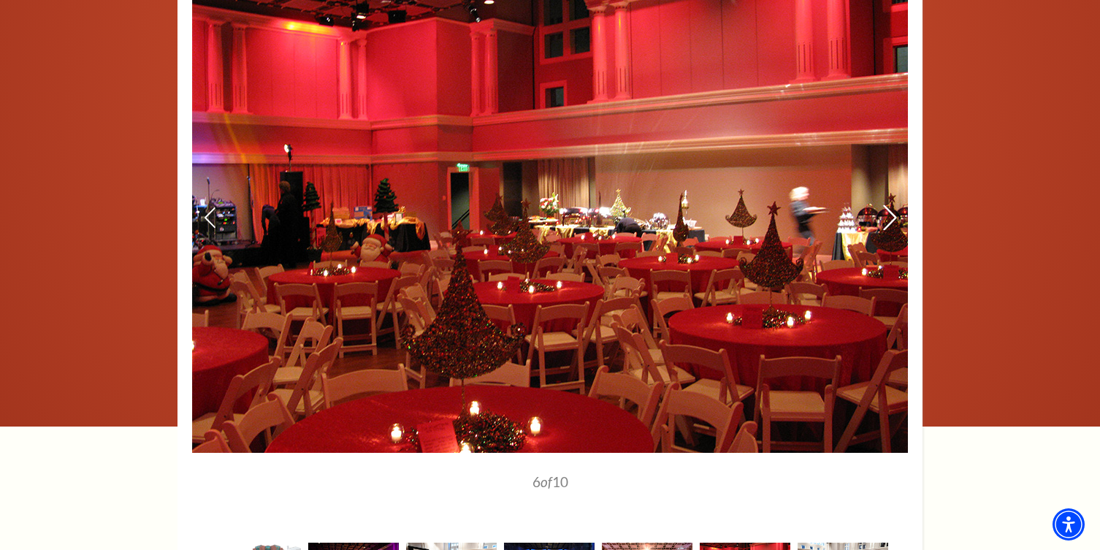
click at [894, 220] on icon at bounding box center [889, 217] width 15 height 26
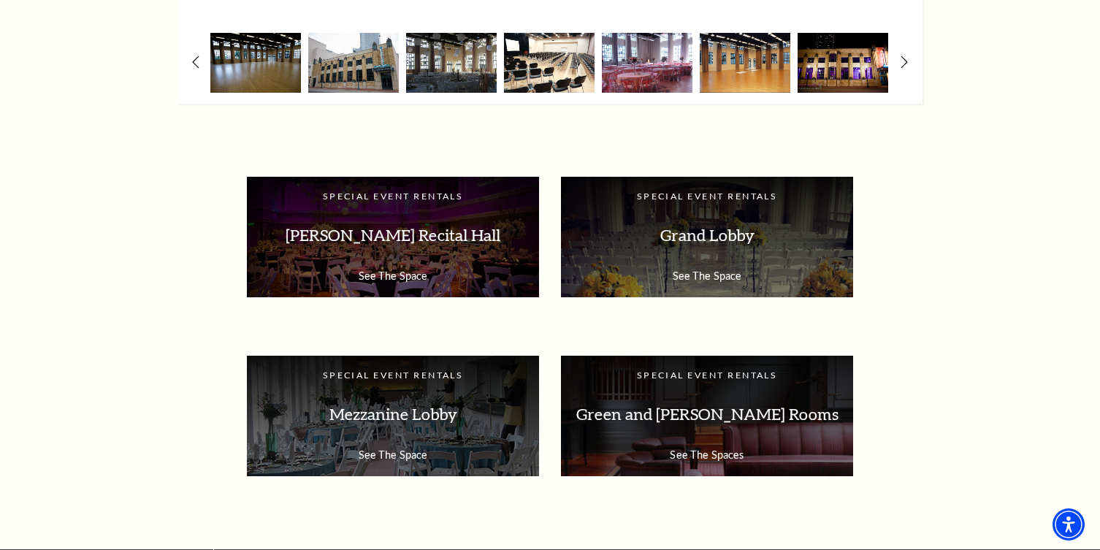
scroll to position [2407, 0]
